Goal: Information Seeking & Learning: Get advice/opinions

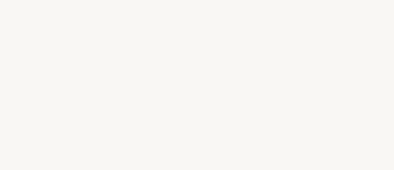
select select "FR"
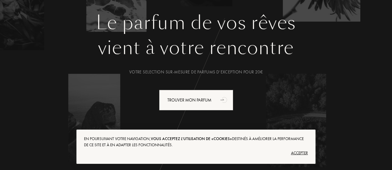
scroll to position [65, 0]
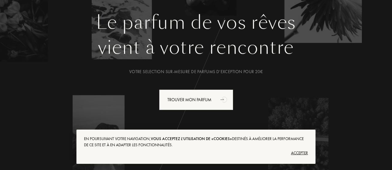
click at [297, 151] on div "Accepter" at bounding box center [196, 153] width 224 height 10
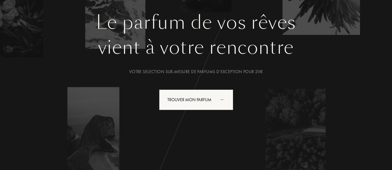
scroll to position [0, 0]
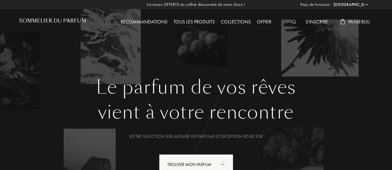
click at [151, 23] on div "Recommandations" at bounding box center [144, 22] width 53 height 8
click at [145, 20] on div "Recommandations" at bounding box center [144, 22] width 53 height 8
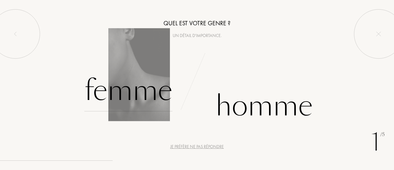
click at [136, 101] on div "Femme" at bounding box center [128, 91] width 88 height 42
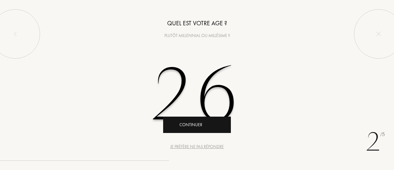
type input "26"
click at [203, 126] on div "Continuer" at bounding box center [197, 124] width 68 height 16
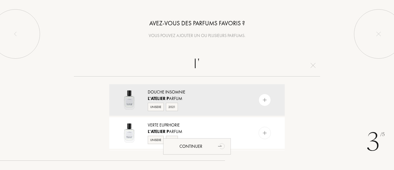
type input "l"
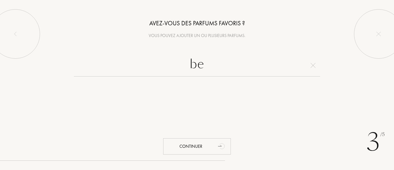
type input "b"
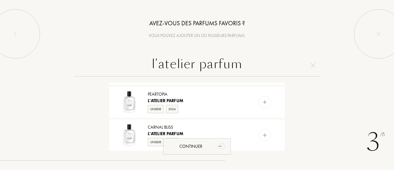
scroll to position [587, 0]
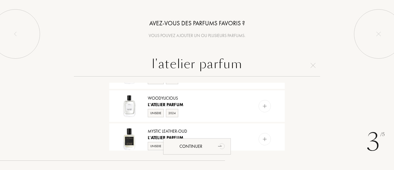
click at [205, 61] on input "l'atelier parfum" at bounding box center [197, 65] width 246 height 22
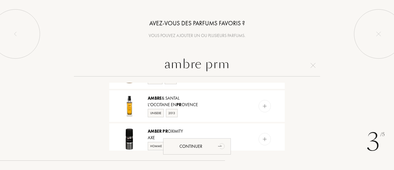
scroll to position [0, 0]
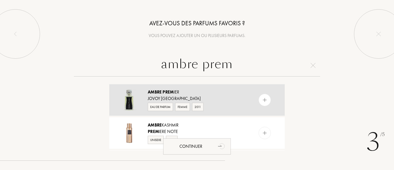
type input "ambre prem"
click at [265, 99] on img at bounding box center [265, 100] width 6 height 6
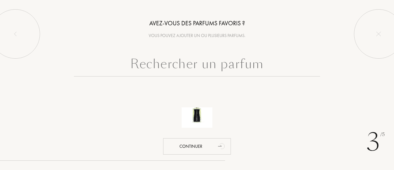
click at [214, 71] on input "text" at bounding box center [197, 65] width 246 height 22
type input "n"
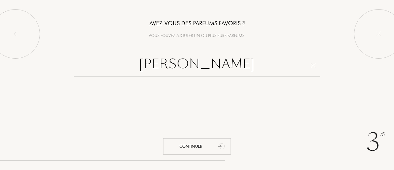
type input "berry shiver"
click at [224, 126] on div at bounding box center [197, 116] width 185 height 68
click at [304, 68] on input "berry shiver" at bounding box center [197, 65] width 246 height 22
click at [308, 67] on input "berry shiver" at bounding box center [197, 65] width 246 height 22
click at [313, 66] on img at bounding box center [313, 65] width 5 height 5
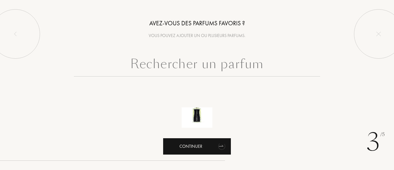
click at [218, 142] on icon "animation" at bounding box center [222, 145] width 12 height 12
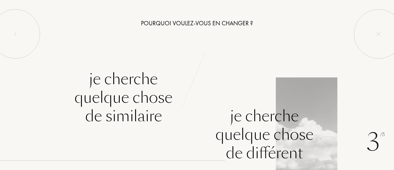
click at [264, 130] on div "Je cherche quelque chose de différent" at bounding box center [264, 133] width 98 height 55
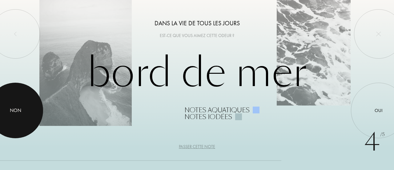
click at [19, 112] on div "Non" at bounding box center [15, 109] width 11 height 7
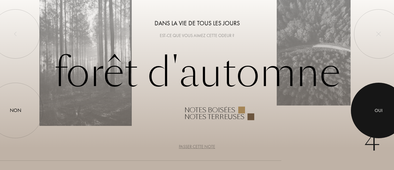
click at [363, 115] on div at bounding box center [378, 109] width 55 height 55
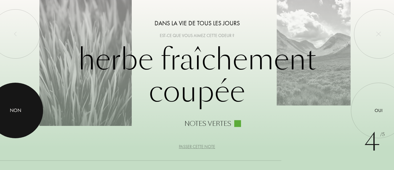
click at [18, 110] on div "Non" at bounding box center [15, 109] width 11 height 7
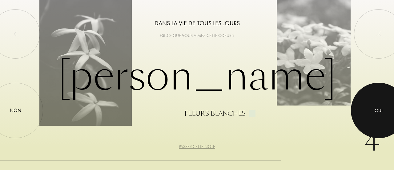
click at [392, 123] on div at bounding box center [378, 109] width 55 height 55
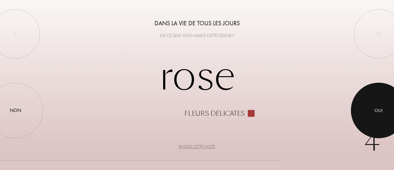
click at [383, 115] on div at bounding box center [378, 109] width 55 height 55
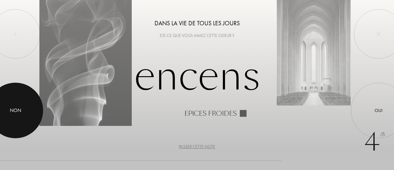
click at [10, 118] on div at bounding box center [15, 109] width 55 height 55
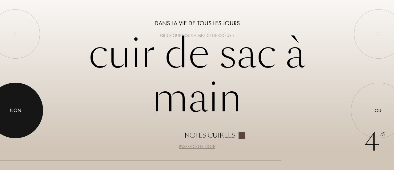
click at [26, 106] on div at bounding box center [15, 109] width 55 height 55
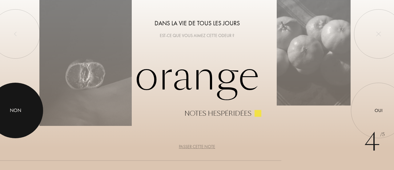
click at [22, 111] on div at bounding box center [15, 109] width 55 height 55
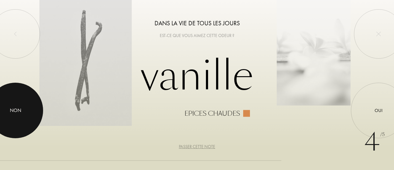
click at [13, 109] on div "Non" at bounding box center [15, 109] width 11 height 7
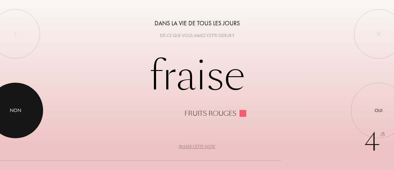
click at [13, 109] on div "Non" at bounding box center [15, 109] width 11 height 7
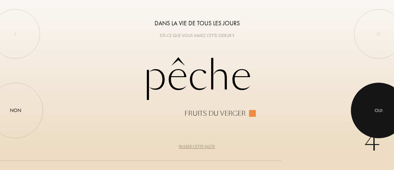
click at [356, 116] on div at bounding box center [378, 109] width 55 height 55
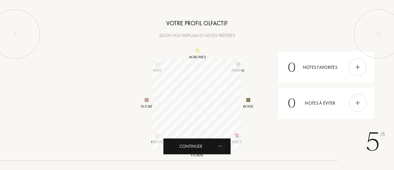
scroll to position [89, 89]
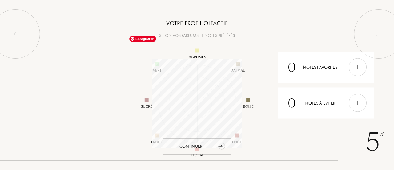
click at [217, 143] on icon "animation" at bounding box center [222, 145] width 12 height 12
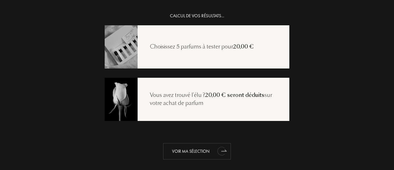
click at [191, 151] on div "Voir ma sélection" at bounding box center [197, 151] width 68 height 16
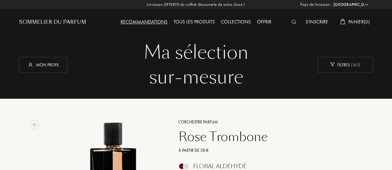
select select "FR"
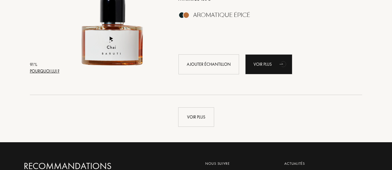
scroll to position [1347, 0]
